Goal: Information Seeking & Learning: Learn about a topic

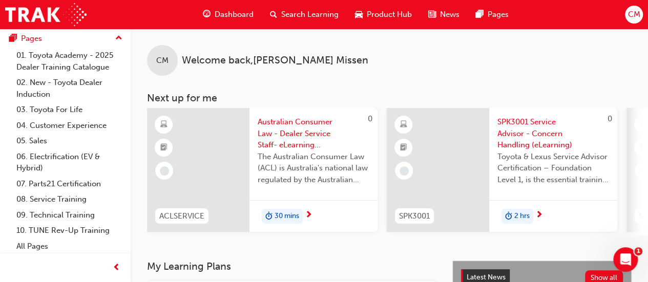
scroll to position [111, 0]
click at [76, 214] on link "09. Technical Training" at bounding box center [69, 214] width 114 height 16
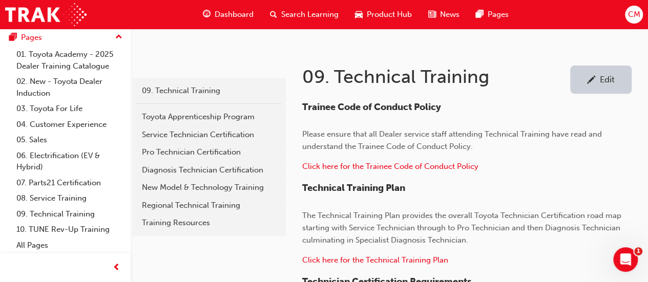
scroll to position [149, 0]
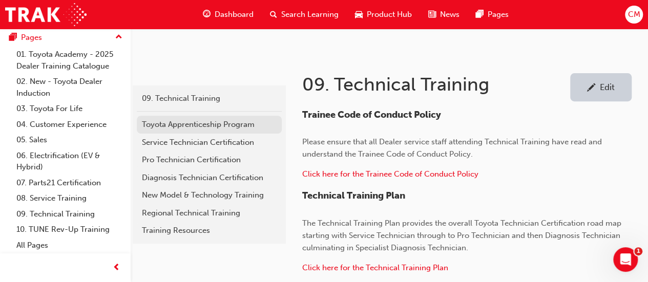
click at [159, 120] on div "Toyota Apprenticeship Program" at bounding box center [209, 125] width 135 height 12
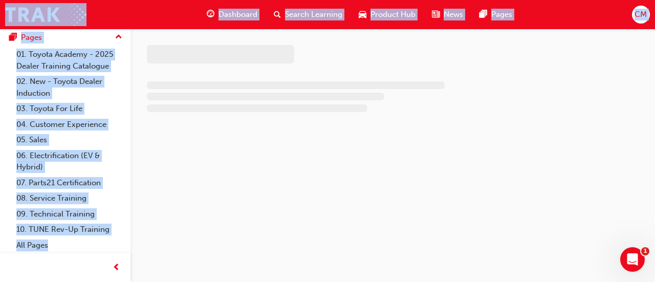
click at [159, 120] on div at bounding box center [327, 141] width 655 height 282
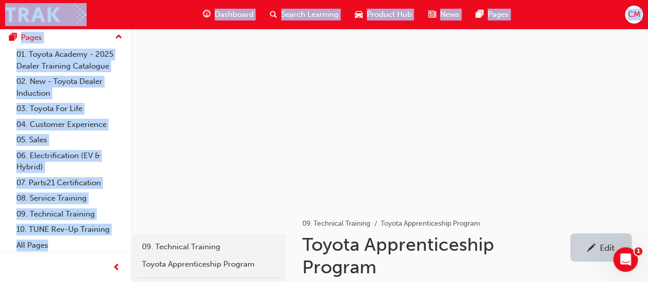
click at [549, 247] on h1 "Toyota Apprenticeship Program" at bounding box center [436, 256] width 268 height 45
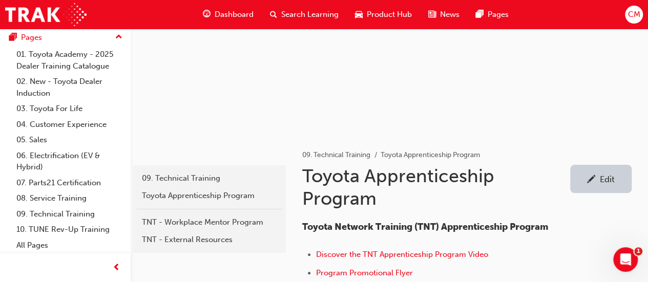
scroll to position [64, 0]
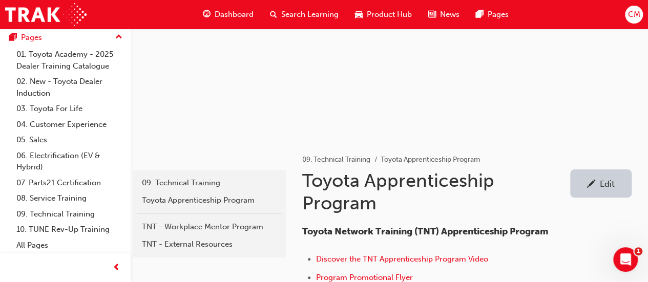
click at [608, 180] on div "Edit" at bounding box center [607, 184] width 15 height 10
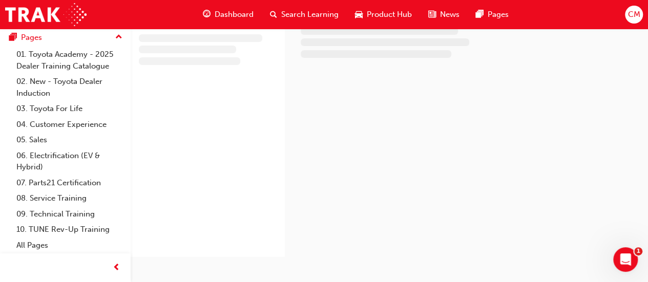
scroll to position [64, 0]
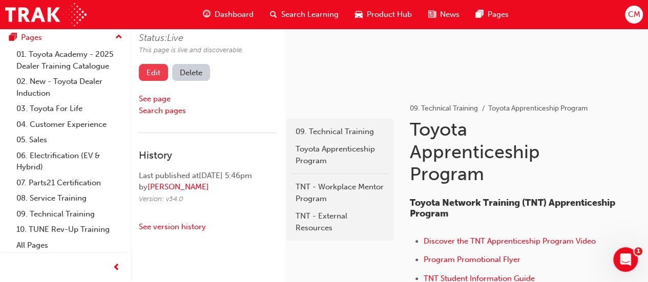
click at [155, 76] on link "Edit" at bounding box center [153, 72] width 29 height 17
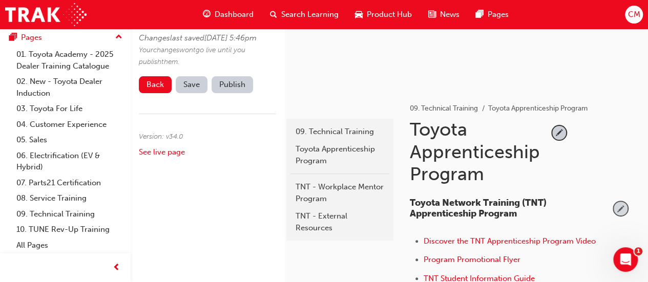
click at [620, 209] on span "pencil-icon" at bounding box center [620, 209] width 14 height 14
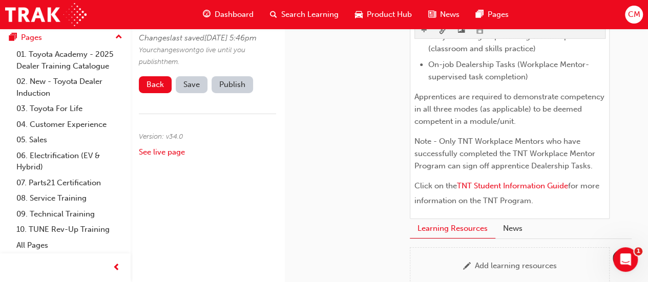
scroll to position [1661, 0]
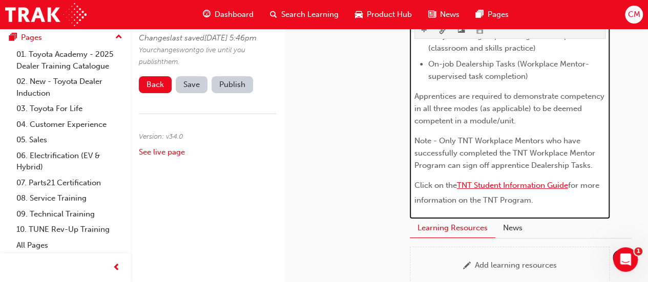
click at [534, 190] on span "TNT Student Information Guide" at bounding box center [512, 185] width 111 height 9
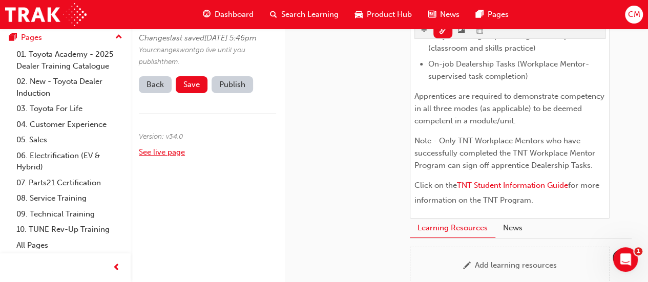
click at [154, 157] on link "See live page" at bounding box center [162, 151] width 46 height 9
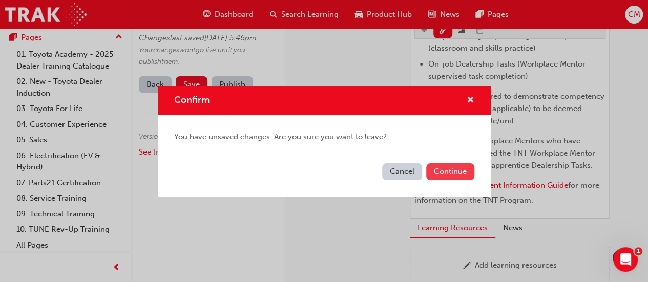
click at [443, 174] on button "Continue" at bounding box center [450, 171] width 48 height 17
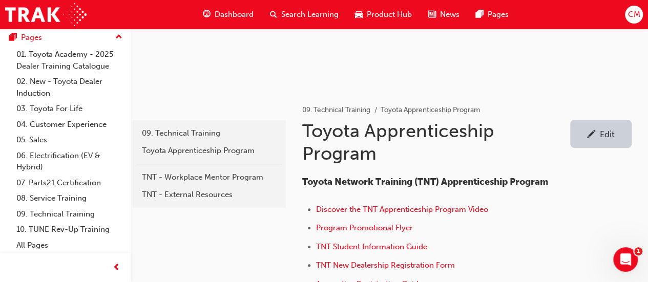
scroll to position [108, 0]
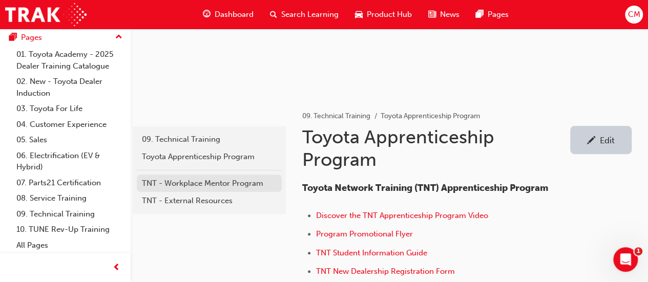
click at [232, 183] on div "TNT - Workplace Mentor Program" at bounding box center [209, 184] width 135 height 12
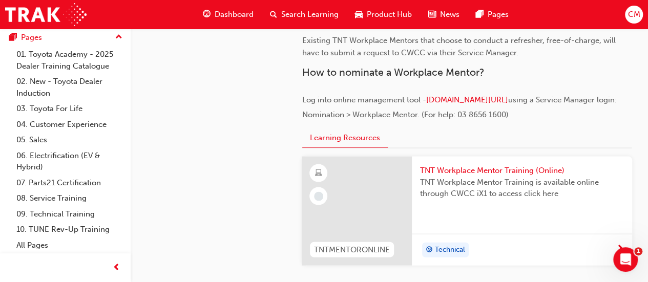
scroll to position [974, 0]
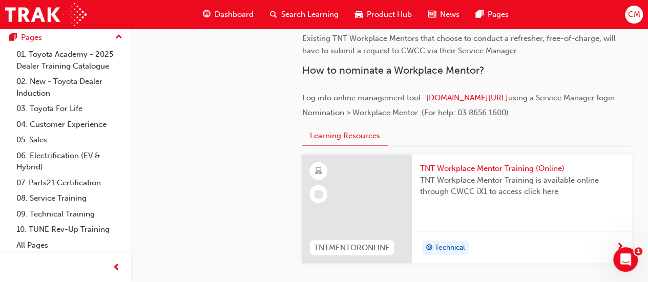
click at [440, 166] on span "TNT Workplace Mentor Training (Online)" at bounding box center [522, 169] width 204 height 12
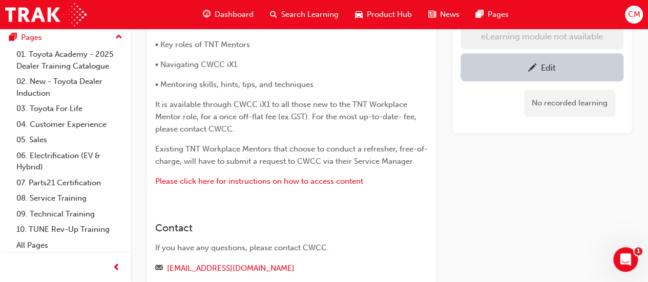
scroll to position [281, 0]
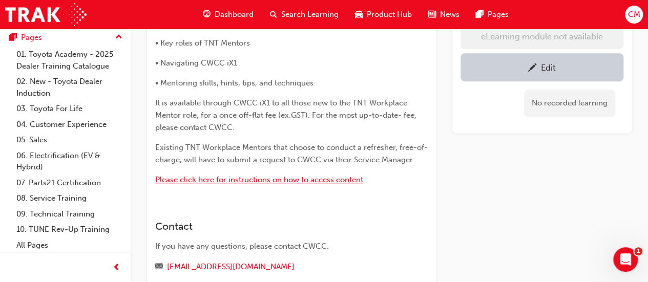
click at [232, 177] on span "Please click here for instructions on how to access content" at bounding box center [259, 179] width 208 height 9
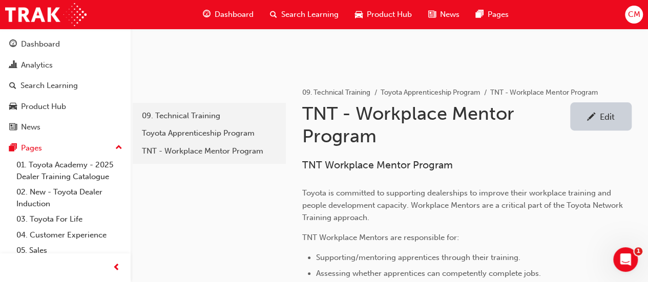
scroll to position [128, 0]
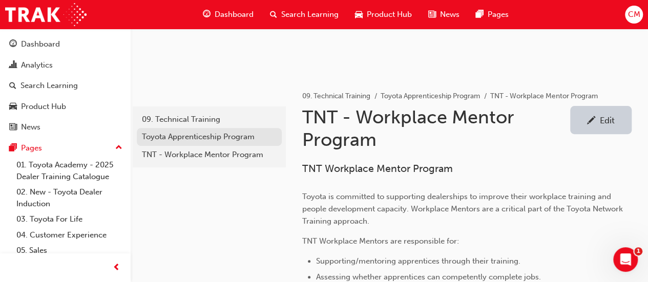
click at [248, 135] on div "Toyota Apprenticeship Program" at bounding box center [209, 137] width 135 height 12
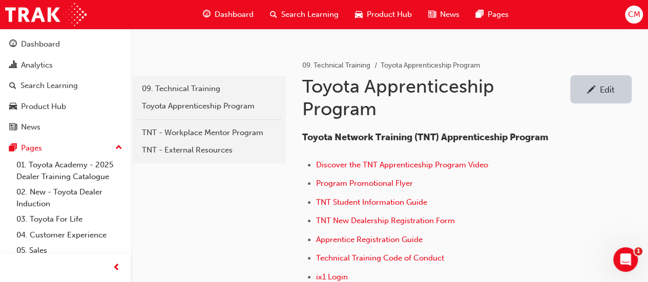
scroll to position [160, 0]
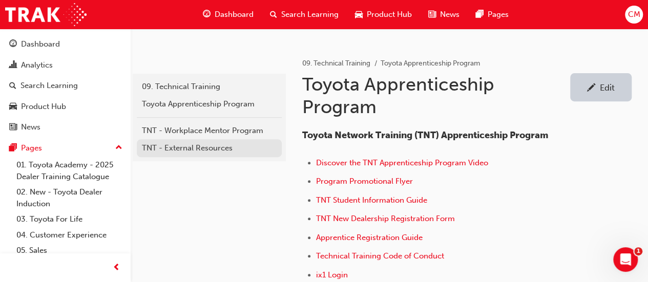
click at [205, 145] on div "TNT - External Resources" at bounding box center [209, 148] width 135 height 12
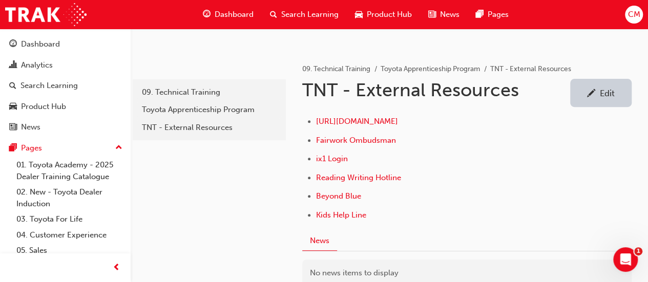
scroll to position [156, 0]
click at [372, 119] on span "https://www.apprenticeships.gov.au/" at bounding box center [357, 120] width 82 height 9
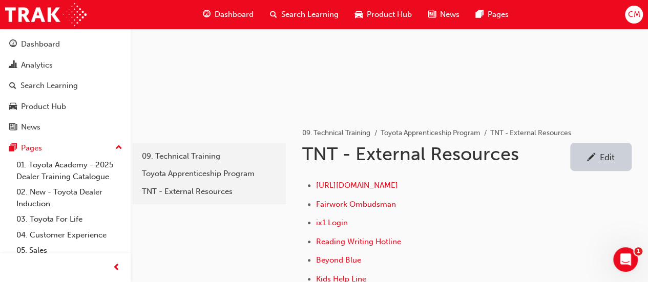
scroll to position [93, 0]
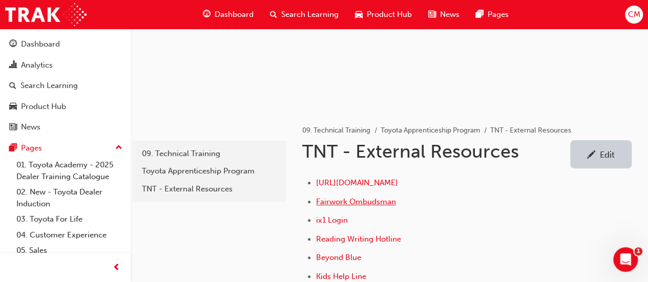
click at [376, 201] on span "Fairwork Ombudsman" at bounding box center [356, 201] width 80 height 9
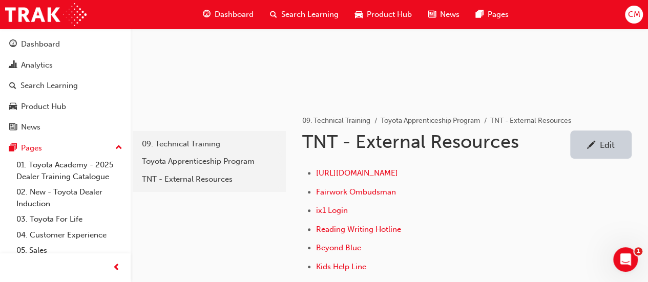
scroll to position [109, 0]
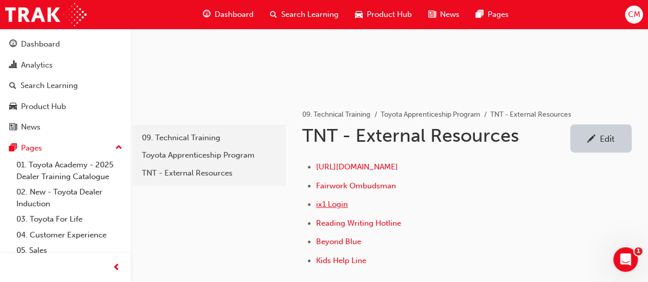
click at [338, 204] on span "ix1 Login" at bounding box center [332, 204] width 32 height 9
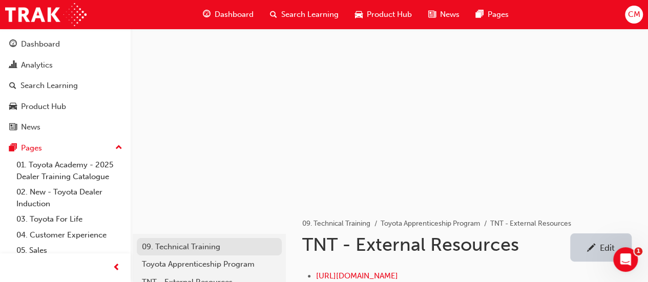
click at [205, 247] on div "09. Technical Training" at bounding box center [209, 247] width 135 height 12
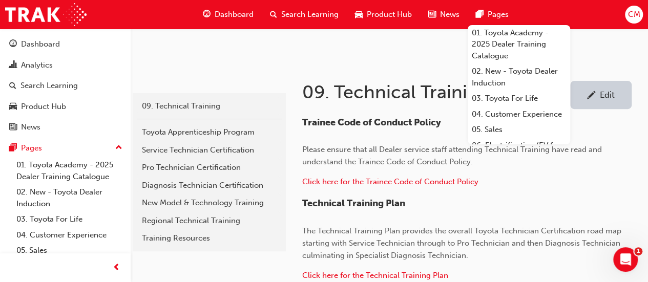
scroll to position [145, 0]
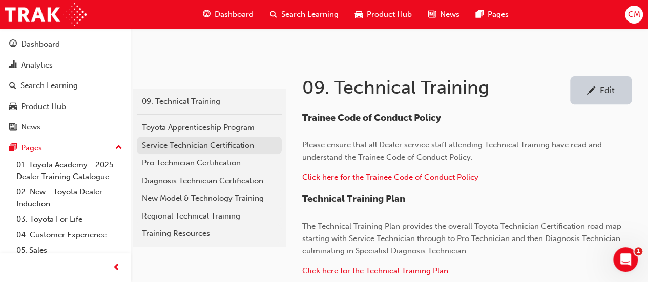
click at [150, 143] on div "Service Technician Certification" at bounding box center [209, 146] width 135 height 12
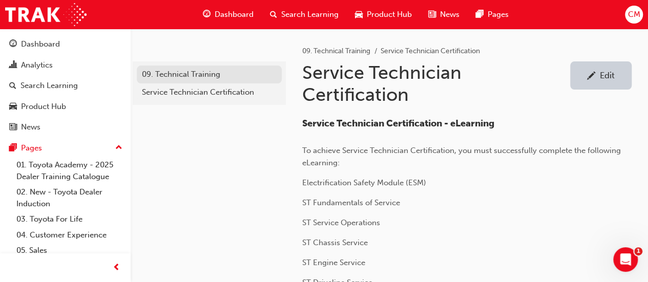
click at [171, 71] on div "09. Technical Training" at bounding box center [209, 75] width 135 height 12
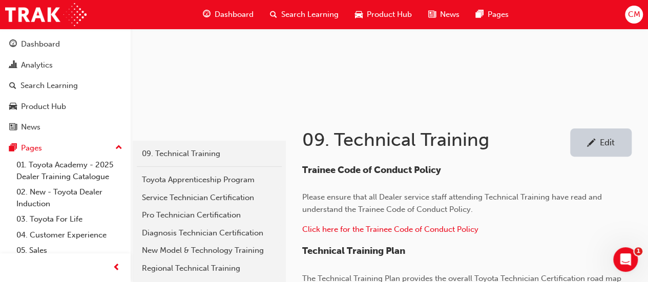
scroll to position [100, 0]
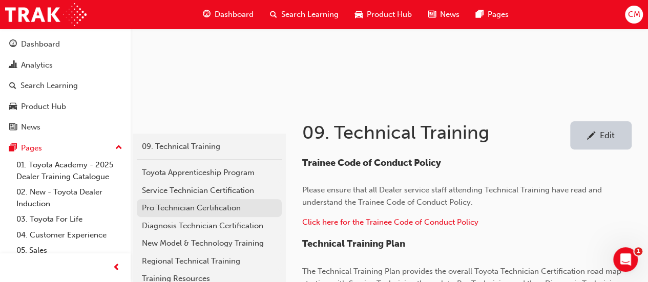
click at [226, 206] on div "Pro Technician Certification" at bounding box center [209, 208] width 135 height 12
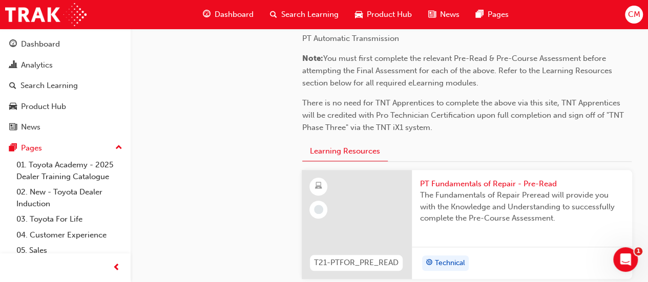
scroll to position [391, 0]
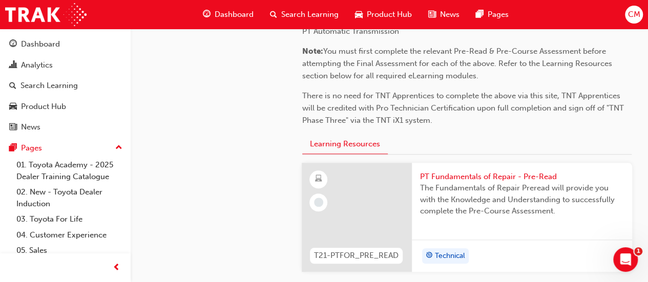
click at [445, 175] on span "PT Fundamentals of Repair - Pre-Read" at bounding box center [522, 177] width 204 height 12
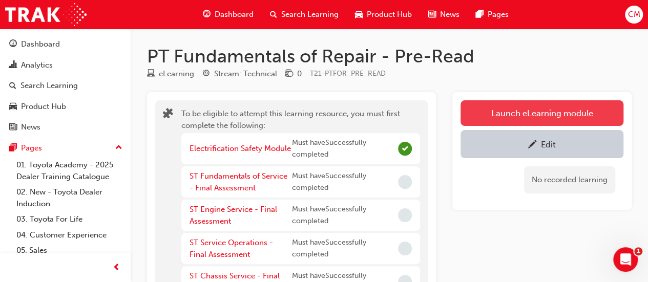
click at [493, 114] on button "Launch eLearning module" at bounding box center [541, 113] width 163 height 26
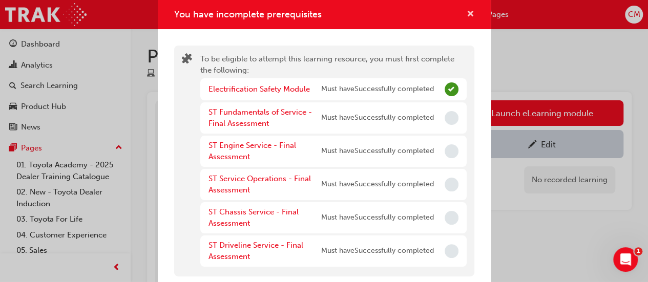
click at [467, 15] on span "cross-icon" at bounding box center [471, 14] width 8 height 9
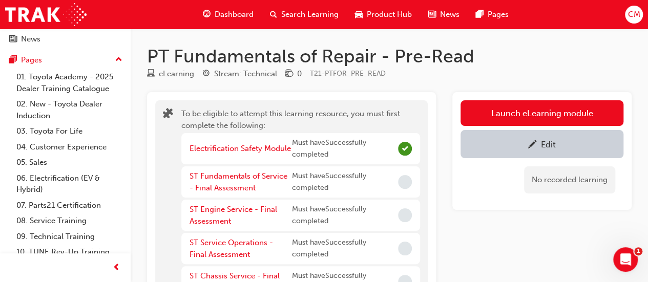
scroll to position [111, 0]
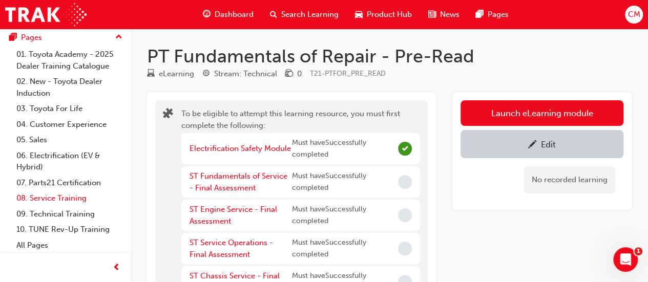
click at [47, 198] on link "08. Service Training" at bounding box center [69, 199] width 114 height 16
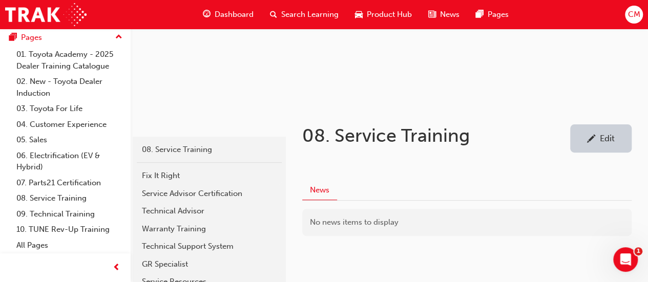
scroll to position [98, 0]
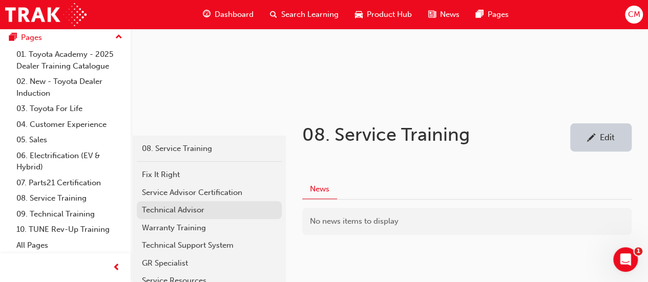
click at [188, 210] on div "Technical Advisor" at bounding box center [209, 210] width 135 height 12
